Goal: Task Accomplishment & Management: Use online tool/utility

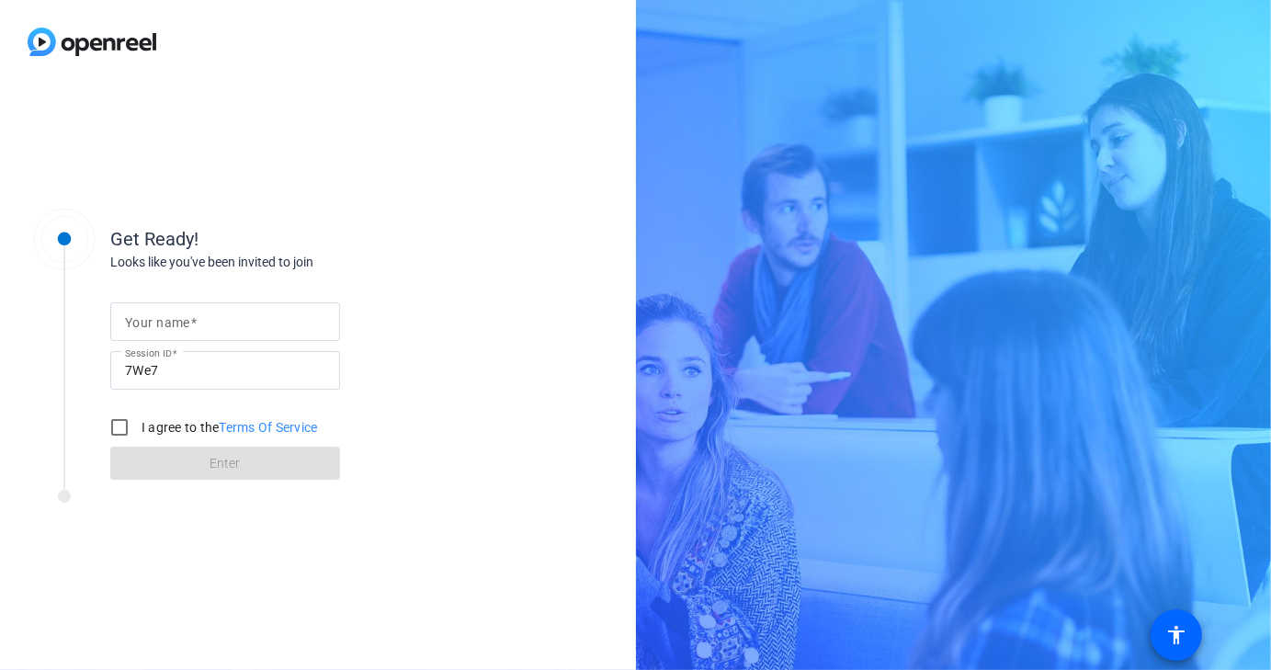
click at [149, 331] on input "Your name" at bounding box center [225, 322] width 200 height 22
type input "[PERSON_NAME]"
click at [118, 426] on input "I agree to the Terms Of Service" at bounding box center [119, 427] width 37 height 37
checkbox input "true"
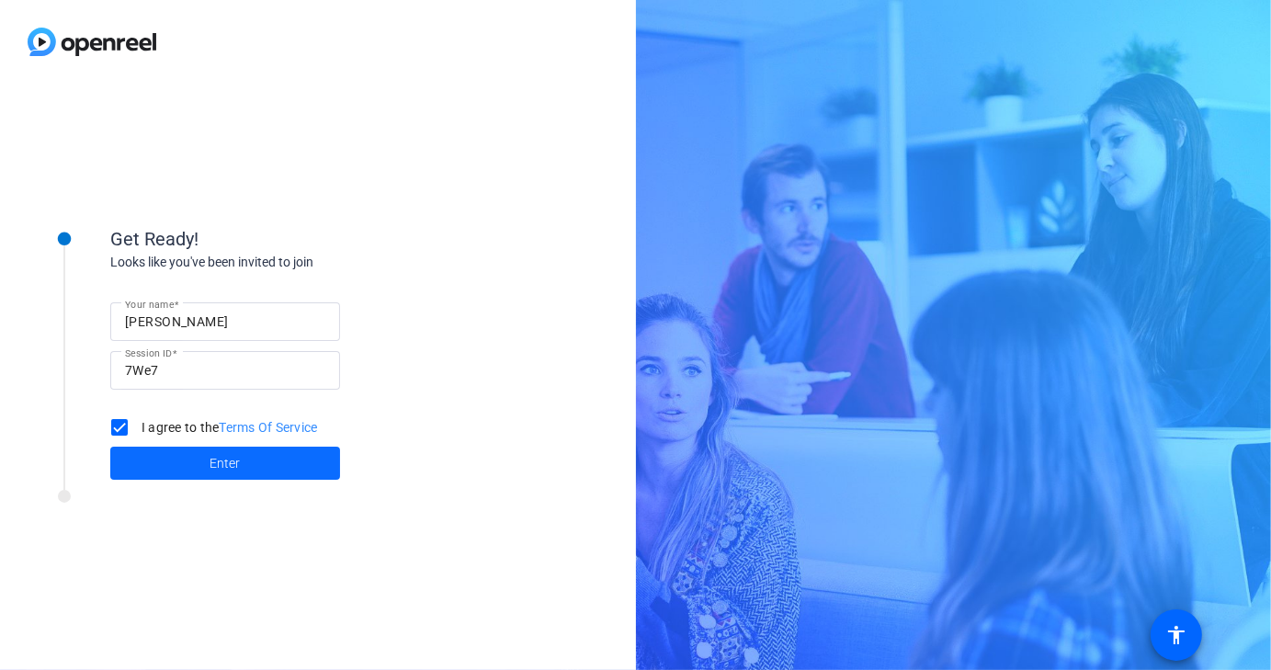
click at [222, 468] on span "Enter" at bounding box center [226, 463] width 30 height 19
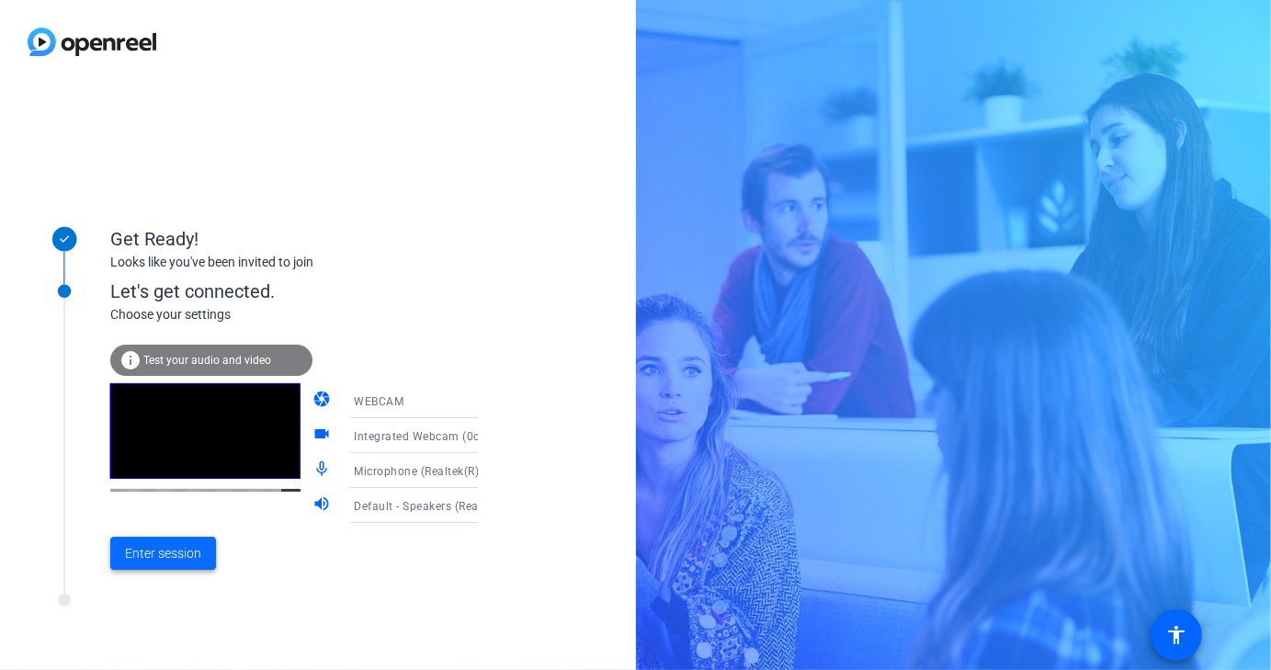
click at [172, 553] on span "Enter session" at bounding box center [163, 553] width 76 height 19
